Goal: Task Accomplishment & Management: Use online tool/utility

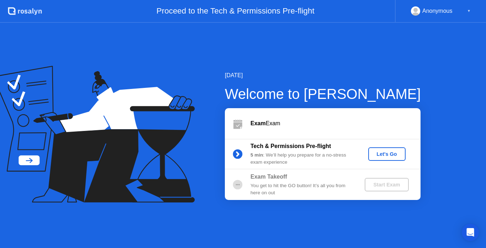
click at [384, 154] on div "Let's Go" at bounding box center [387, 154] width 32 height 6
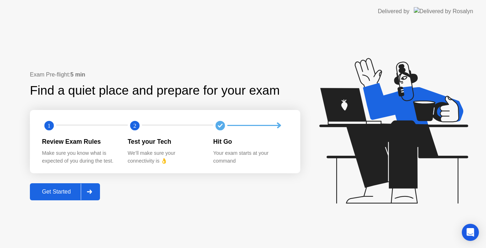
click at [73, 194] on div "Get Started" at bounding box center [56, 192] width 49 height 6
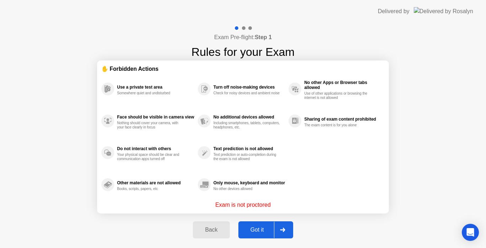
click at [260, 230] on div "Got it" at bounding box center [257, 230] width 33 height 6
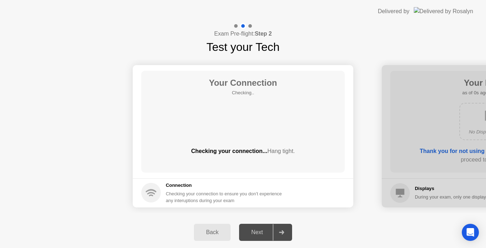
click at [260, 230] on div "Next" at bounding box center [257, 232] width 32 height 6
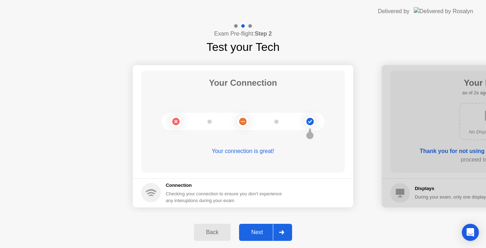
click at [260, 224] on button "Next" at bounding box center [265, 232] width 53 height 17
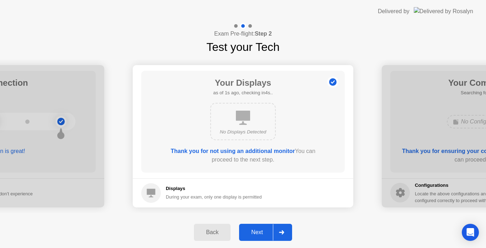
click at [260, 225] on button "Next" at bounding box center [265, 232] width 53 height 17
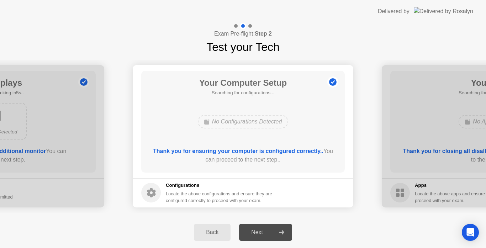
click at [258, 229] on div "Next" at bounding box center [257, 232] width 32 height 6
click at [256, 232] on div "Next" at bounding box center [257, 232] width 32 height 6
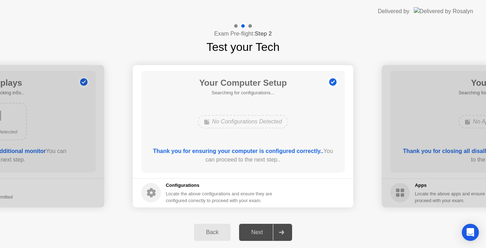
click at [256, 232] on div "Next" at bounding box center [257, 232] width 32 height 6
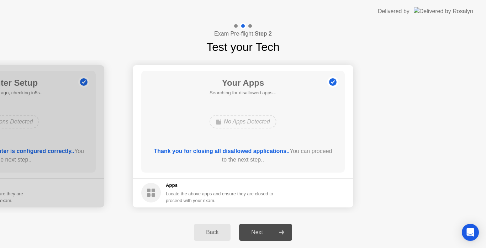
click at [256, 232] on div "Next" at bounding box center [257, 232] width 32 height 6
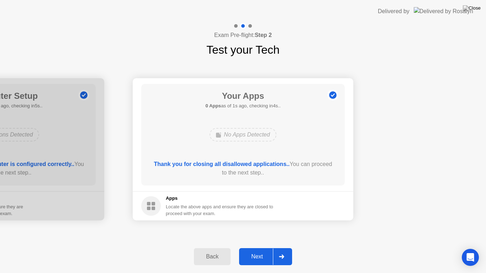
click at [256, 248] on button "Next" at bounding box center [265, 256] width 53 height 17
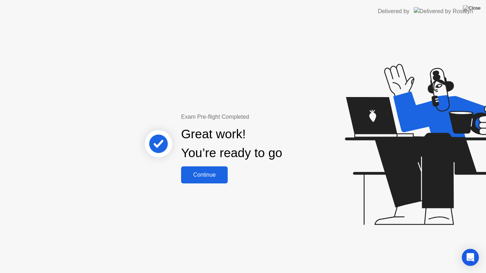
click at [205, 172] on div "Continue" at bounding box center [204, 175] width 42 height 6
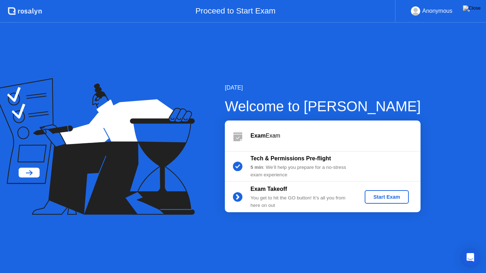
click at [383, 197] on div "Start Exam" at bounding box center [387, 197] width 38 height 6
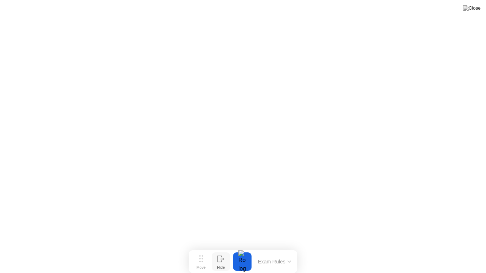
click at [224, 248] on icon at bounding box center [220, 259] width 7 height 7
click at [6, 7] on button "End Proctoring Session" at bounding box center [3, 6] width 6 height 2
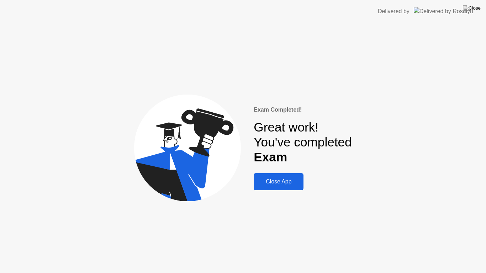
click at [278, 180] on div "Close App" at bounding box center [279, 182] width 46 height 6
